Goal: Information Seeking & Learning: Learn about a topic

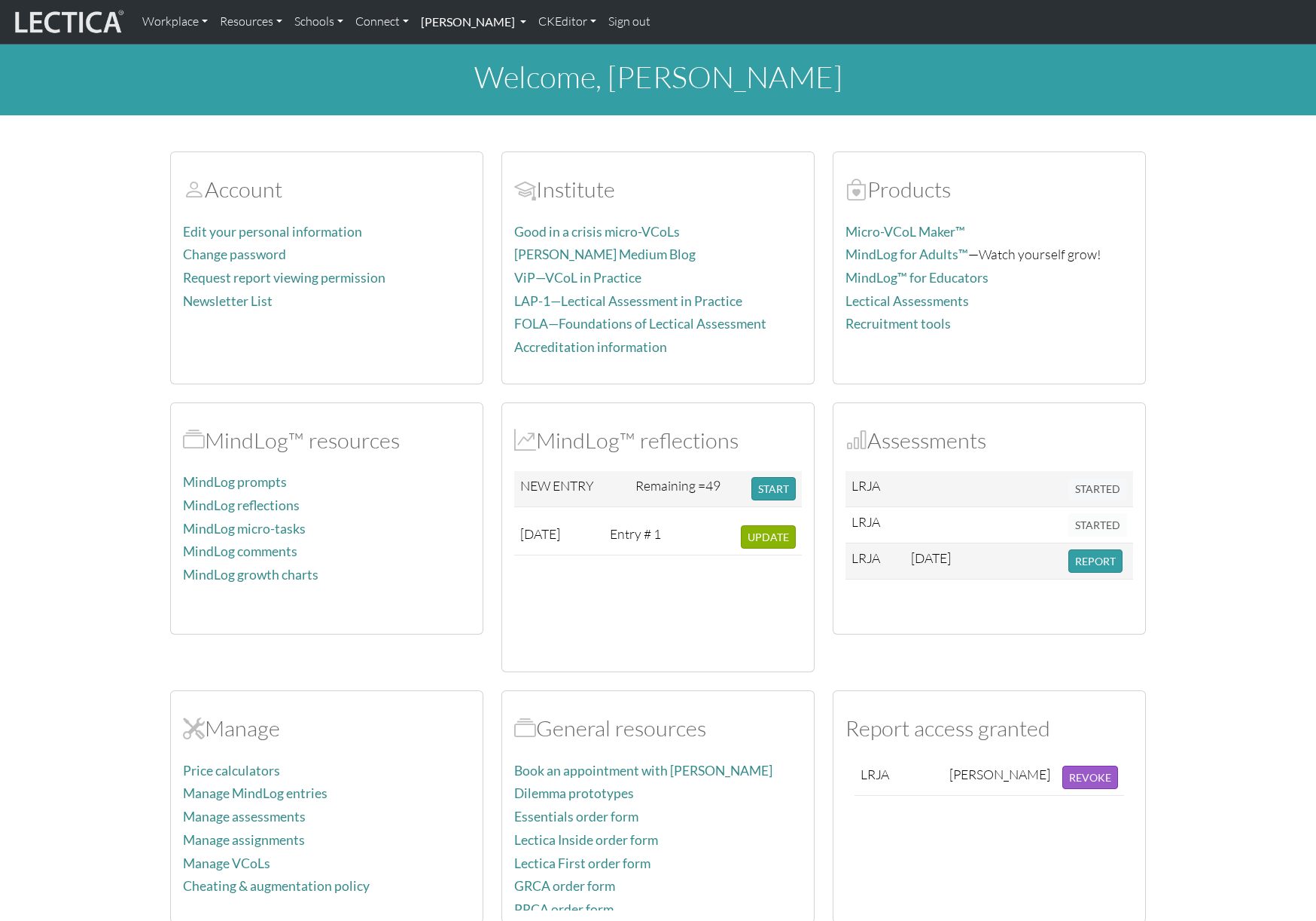
click at [533, 22] on link "[PERSON_NAME]" at bounding box center [473, 22] width 118 height 32
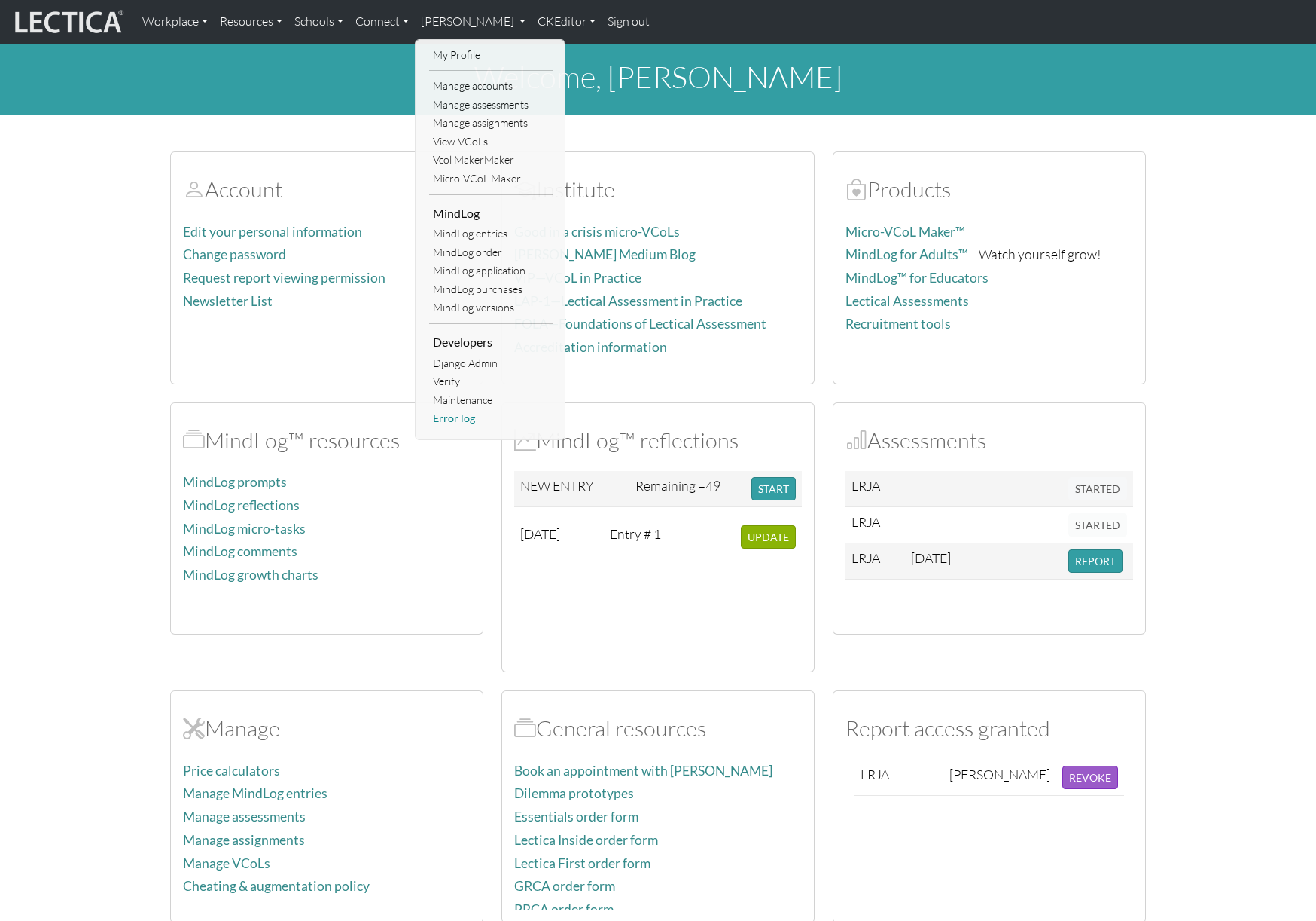
click at [465, 422] on link "Error log" at bounding box center [491, 418] width 124 height 19
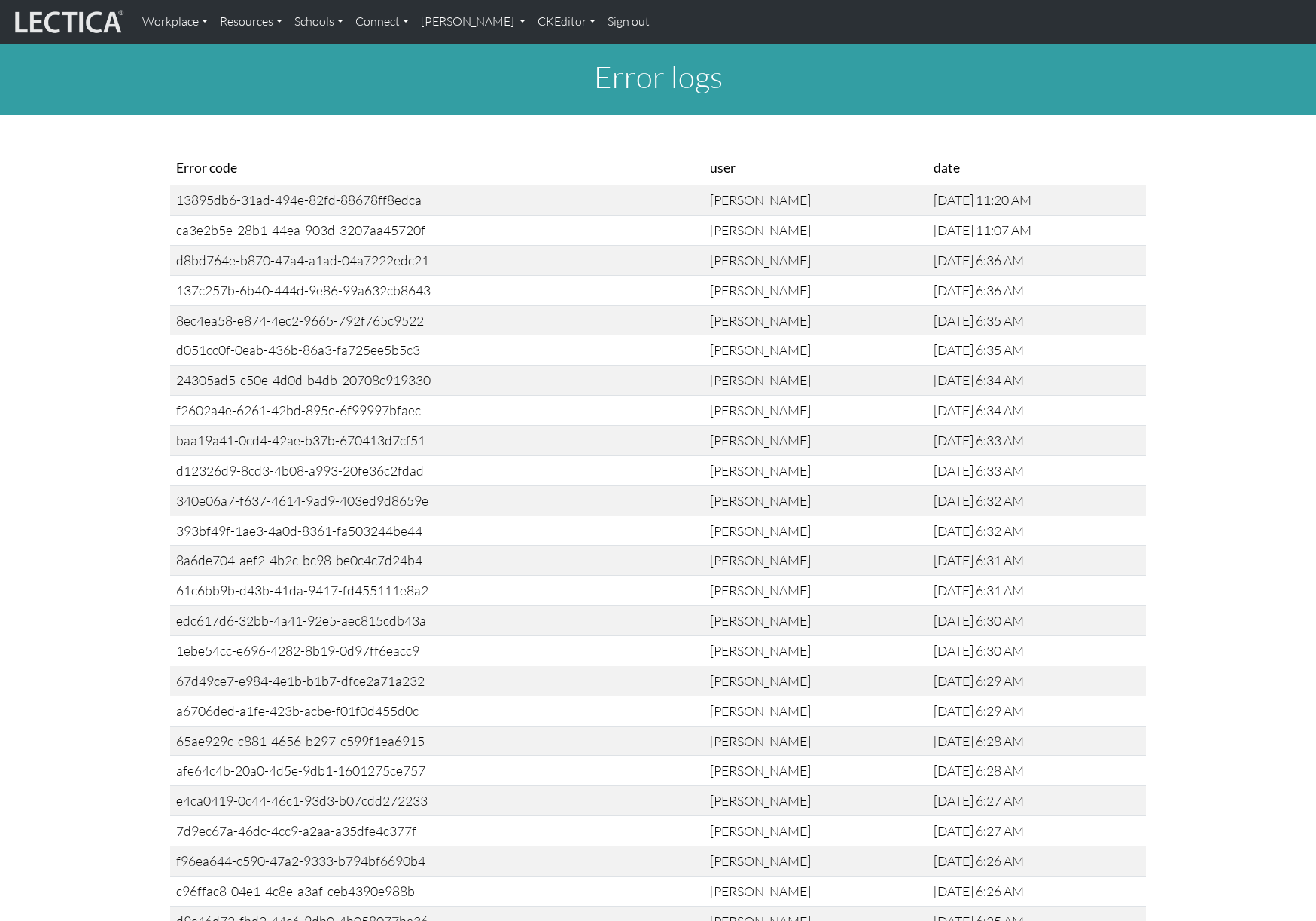
click at [251, 201] on div "13895db6-31ad-494e-82fd-88678ff8edca" at bounding box center [437, 200] width 522 height 17
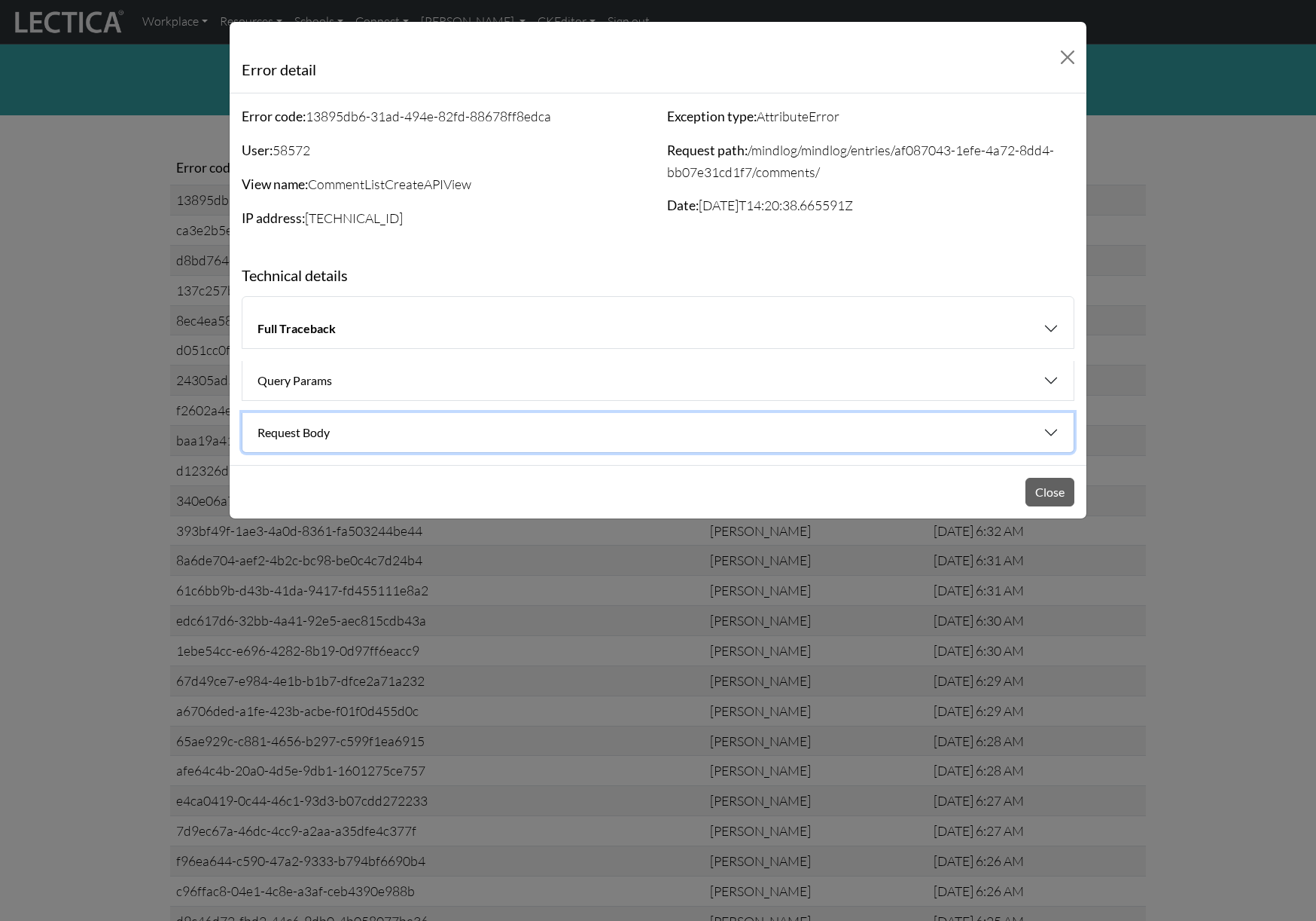
click at [850, 413] on button "Request Body" at bounding box center [658, 432] width 831 height 40
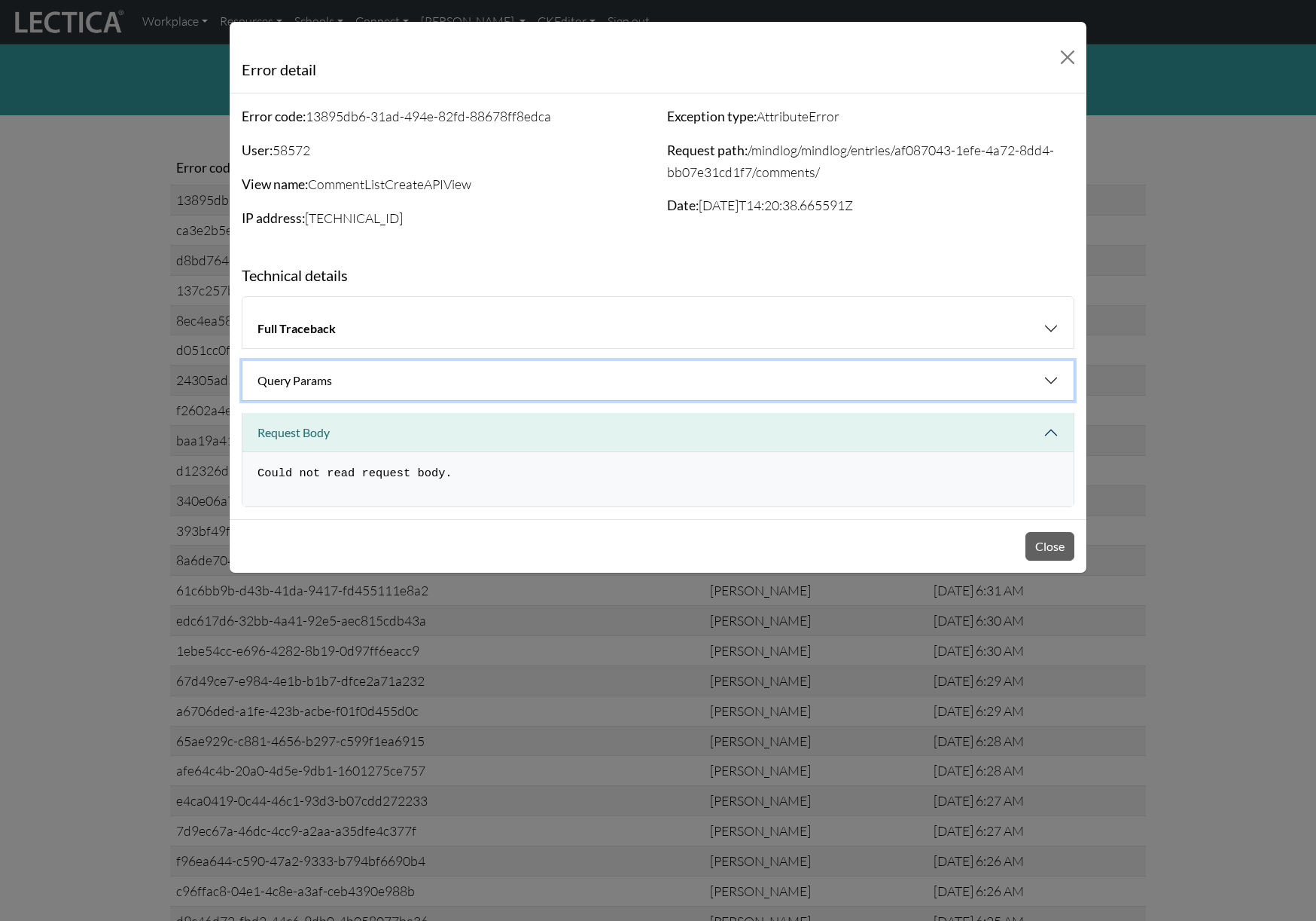
click at [774, 371] on button "Query Params" at bounding box center [658, 380] width 831 height 40
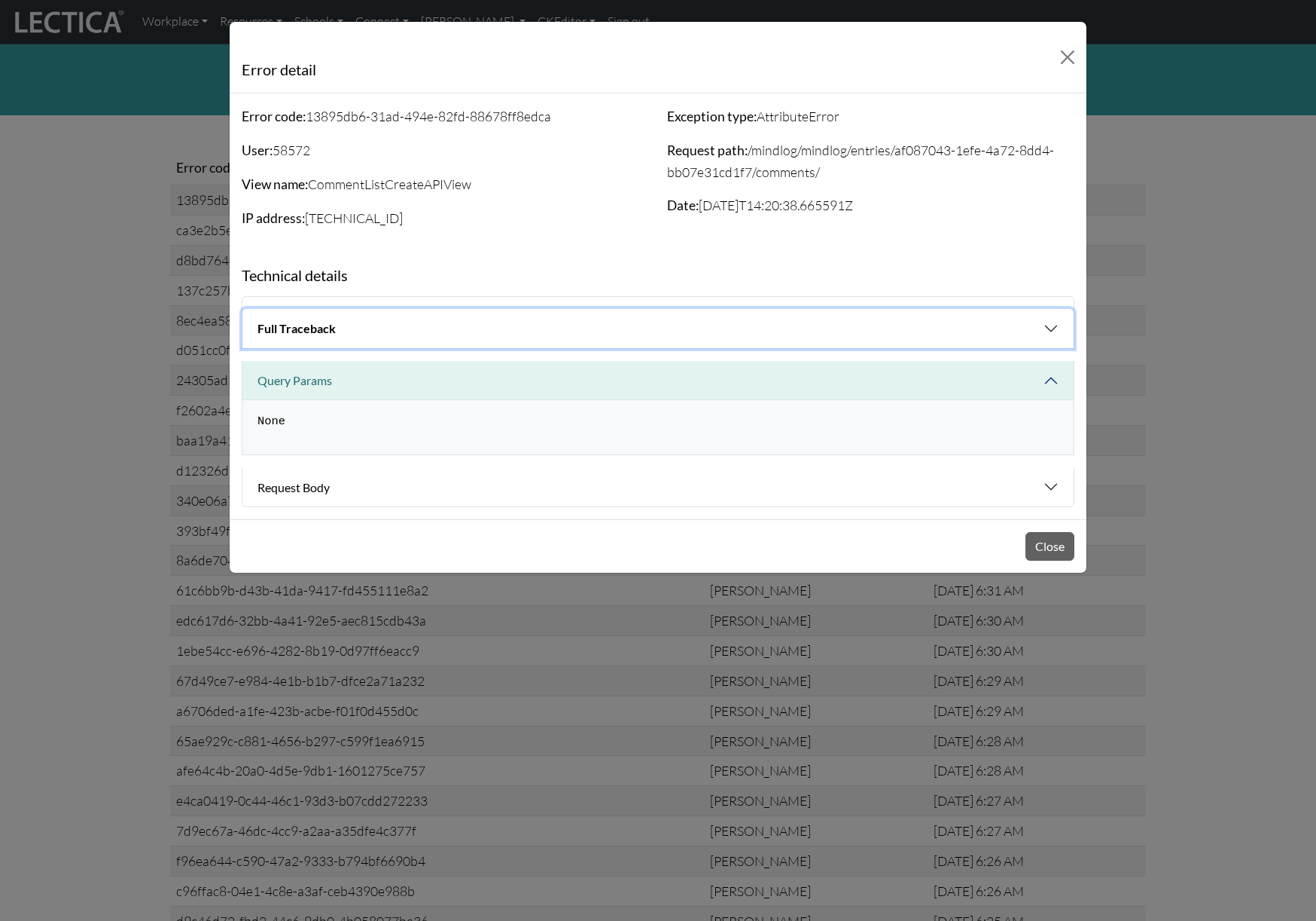
click at [778, 329] on button "Full Traceback" at bounding box center [658, 329] width 831 height 40
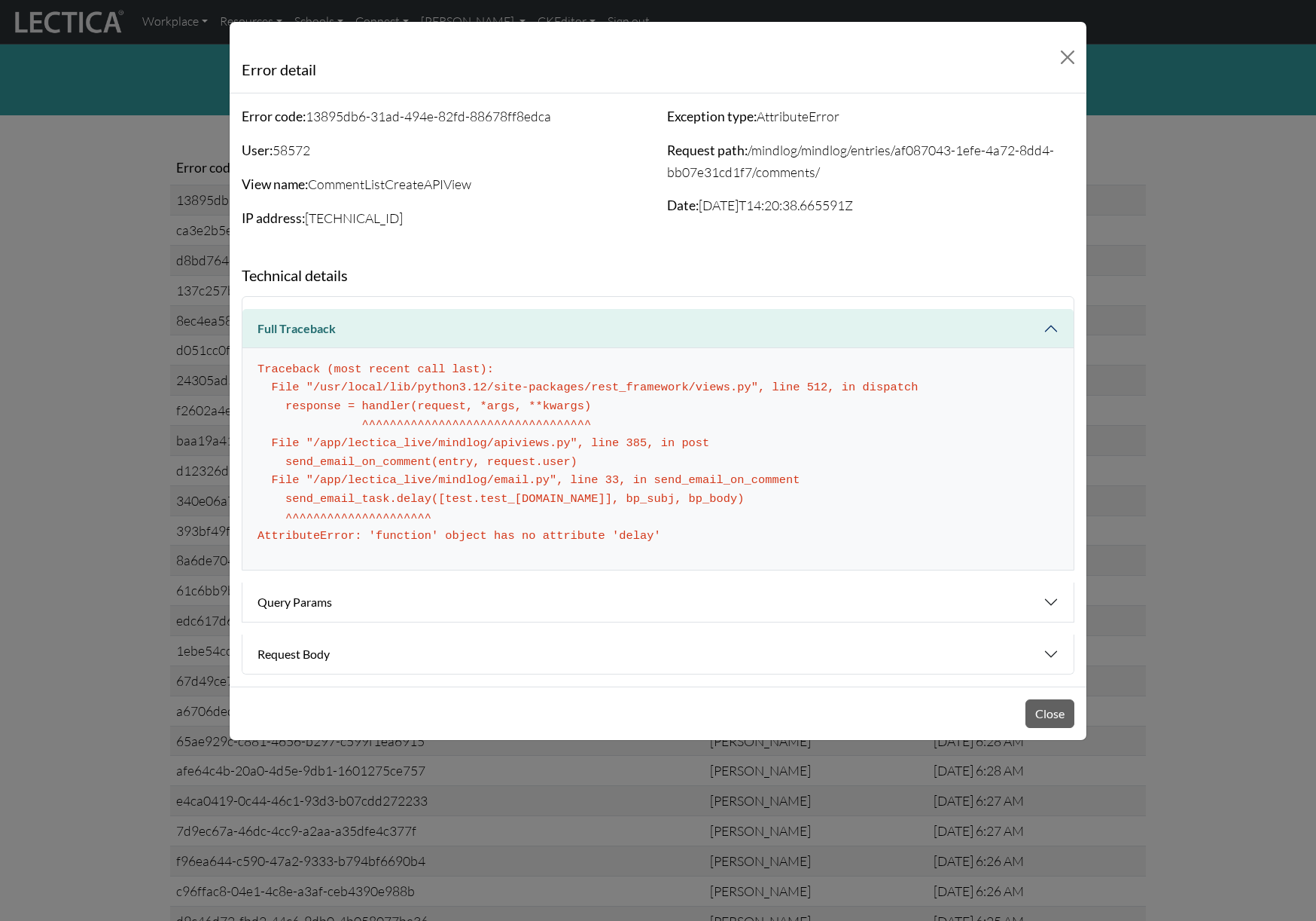
click at [104, 427] on div "Error detail Error code: 13895db6-31ad-494e-82fd-88678ff8edca User: 58572 View …" at bounding box center [658, 460] width 1316 height 921
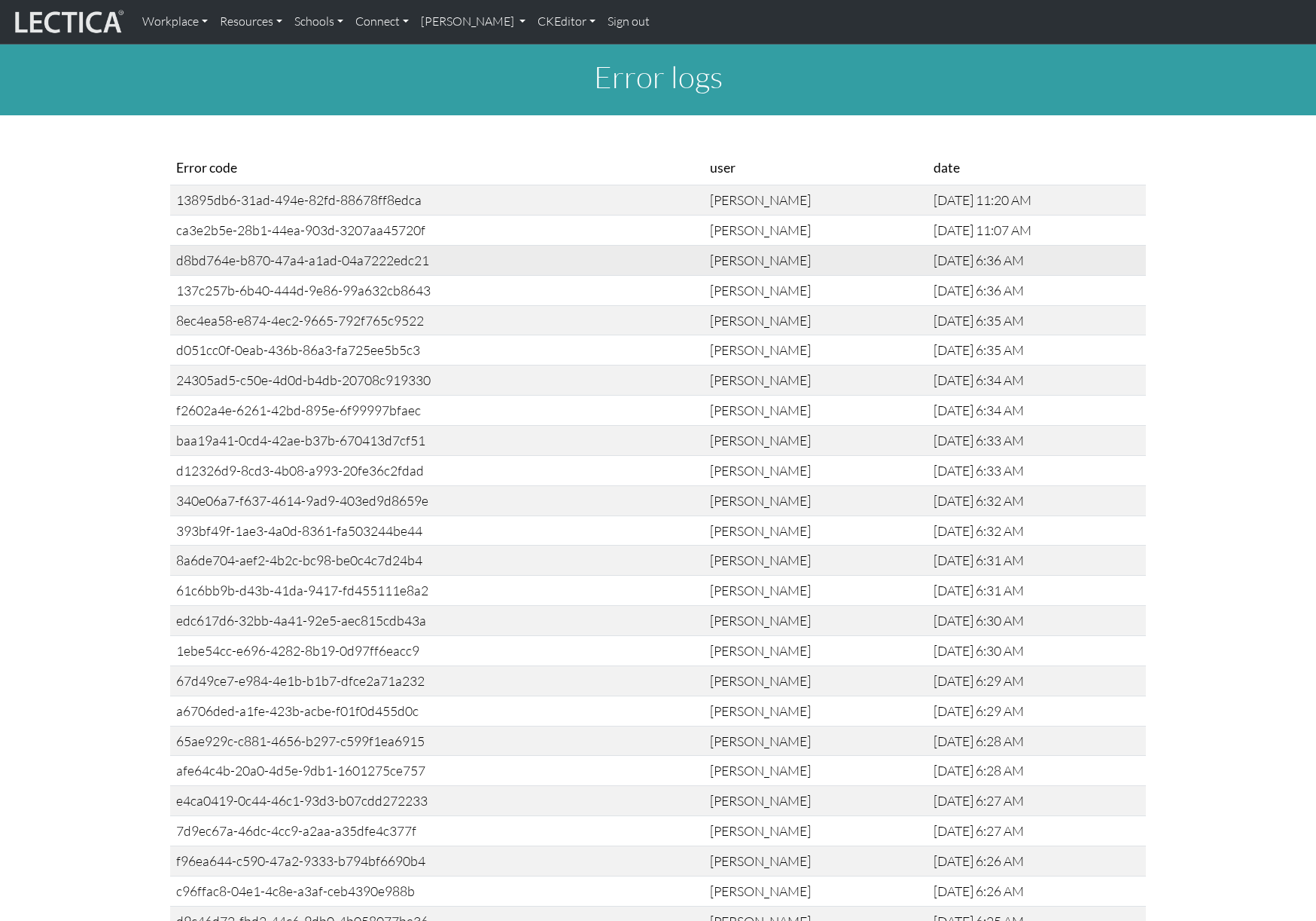
click at [267, 261] on div "d8bd764e-b870-47a4-a1ad-04a7222edc21" at bounding box center [437, 260] width 522 height 17
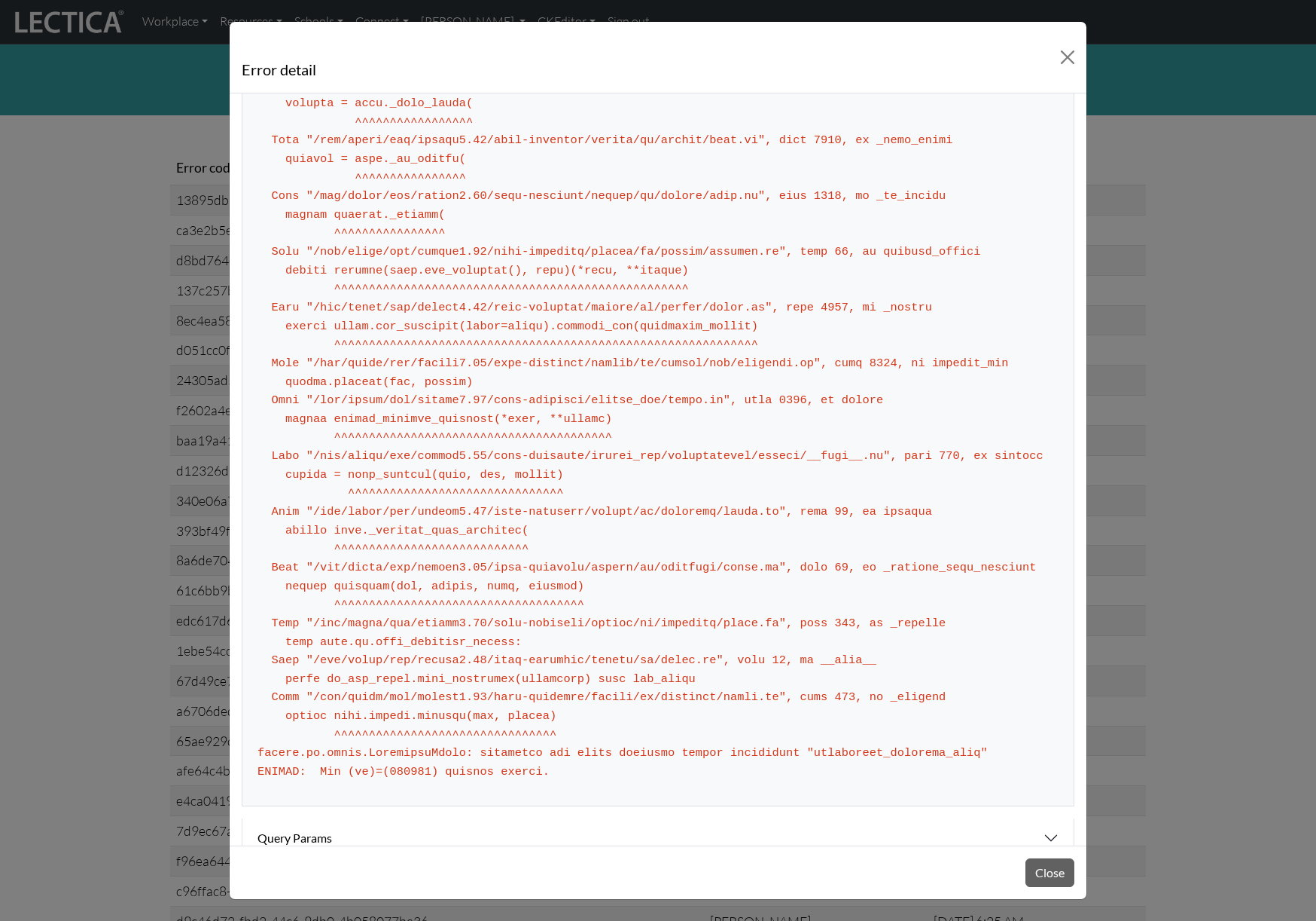
scroll to position [1268, 0]
